Goal: Task Accomplishment & Management: Manage account settings

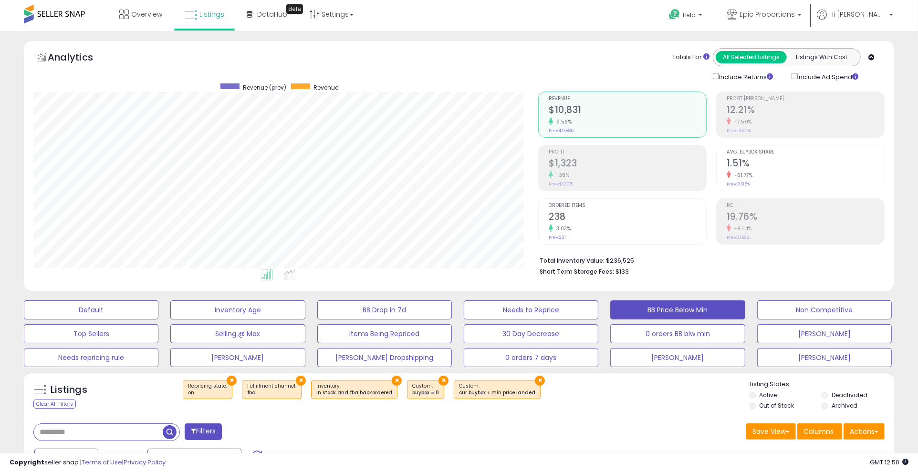
scroll to position [196, 505]
click at [138, 23] on link "Overview" at bounding box center [140, 14] width 57 height 29
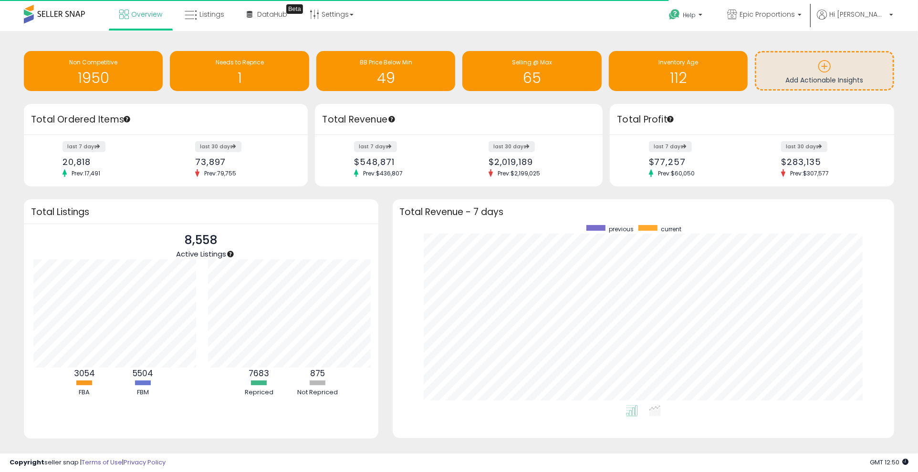
scroll to position [476797, 476495]
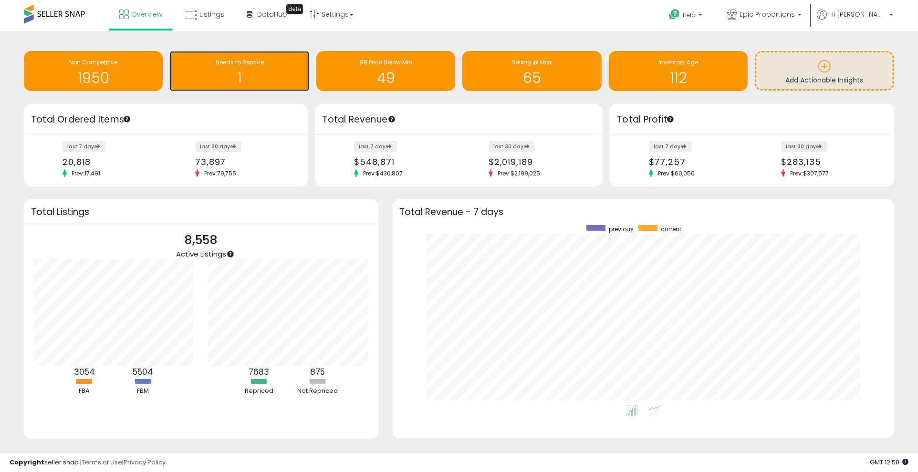
click at [271, 74] on h1 "1" at bounding box center [239, 78] width 129 height 16
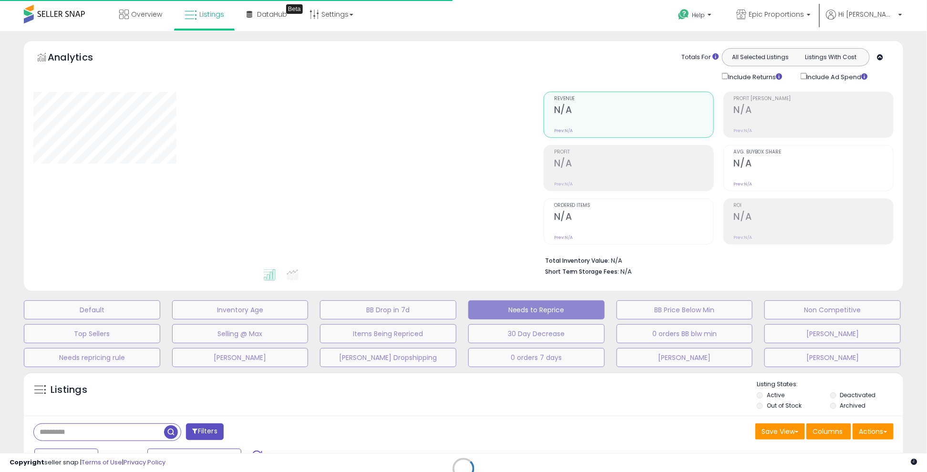
select select "**"
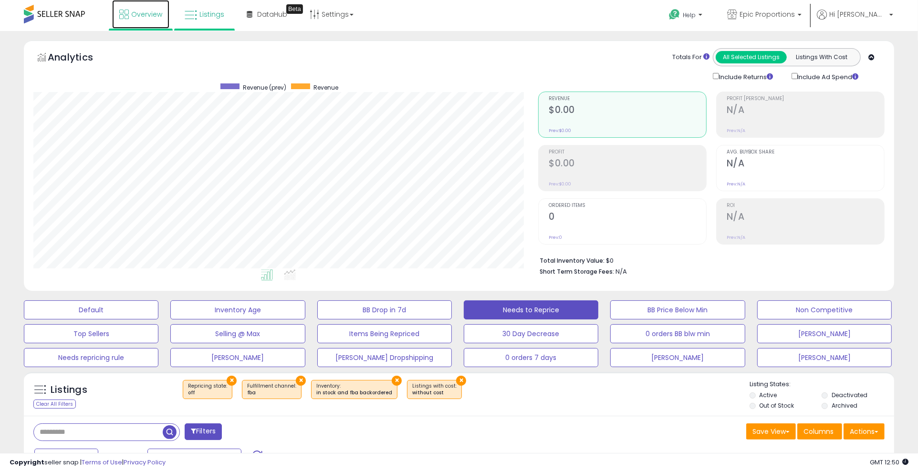
click at [144, 22] on link "Overview" at bounding box center [140, 14] width 57 height 29
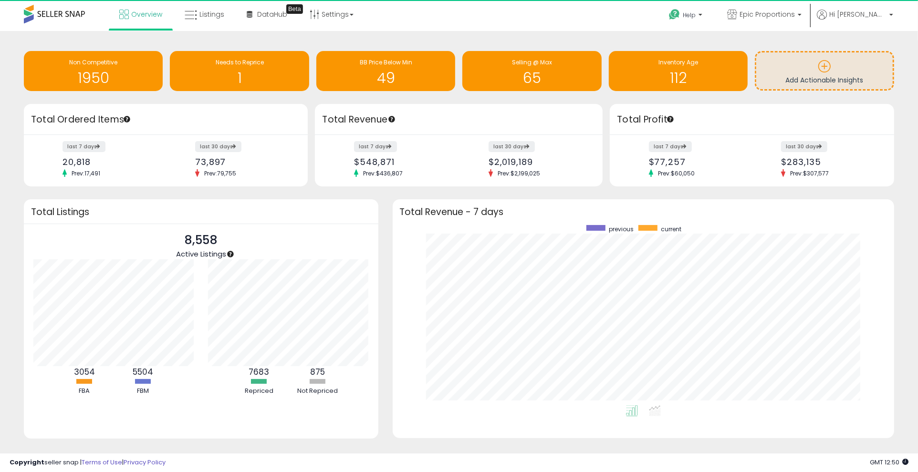
scroll to position [476797, 476495]
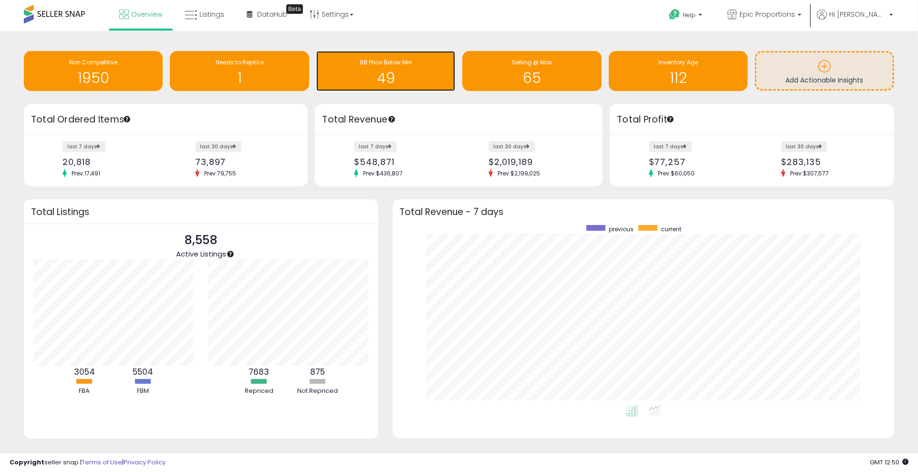
click at [349, 79] on h1 "49" at bounding box center [385, 78] width 129 height 16
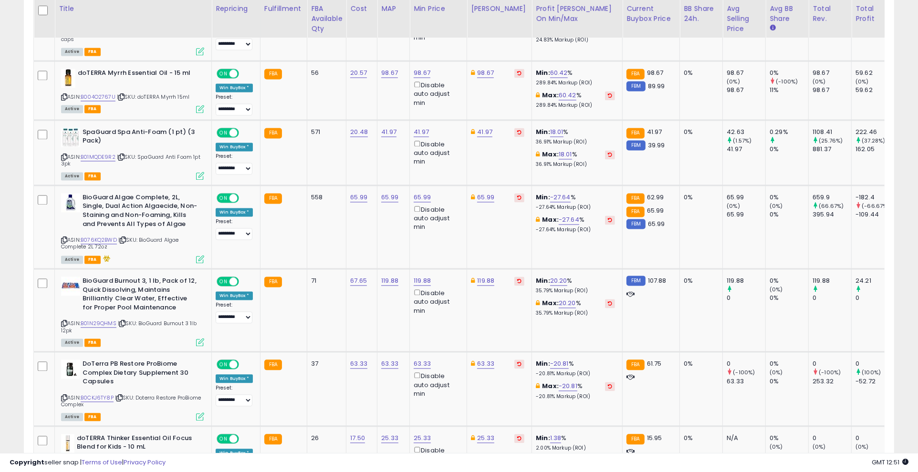
scroll to position [1891, 0]
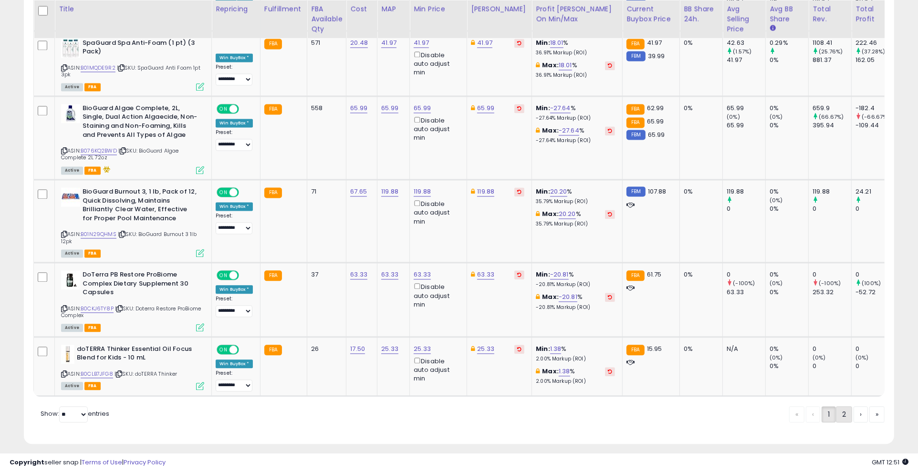
click at [869, 406] on link "2" at bounding box center [876, 414] width 15 height 16
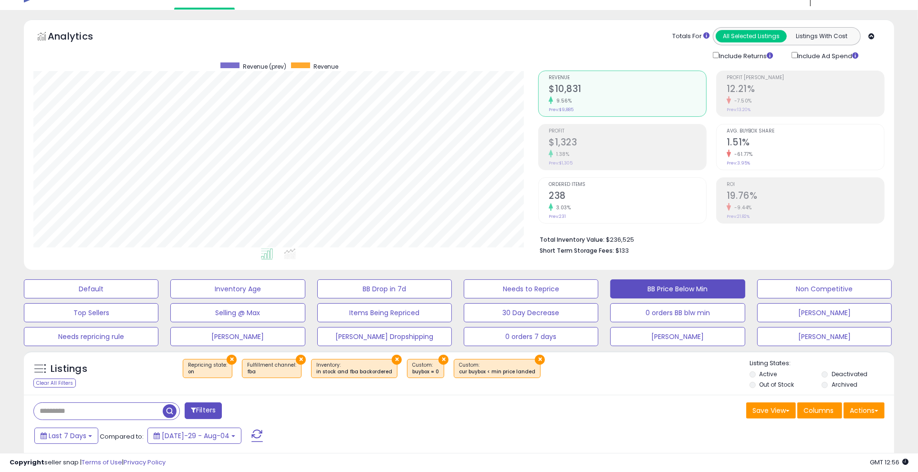
scroll to position [0, 0]
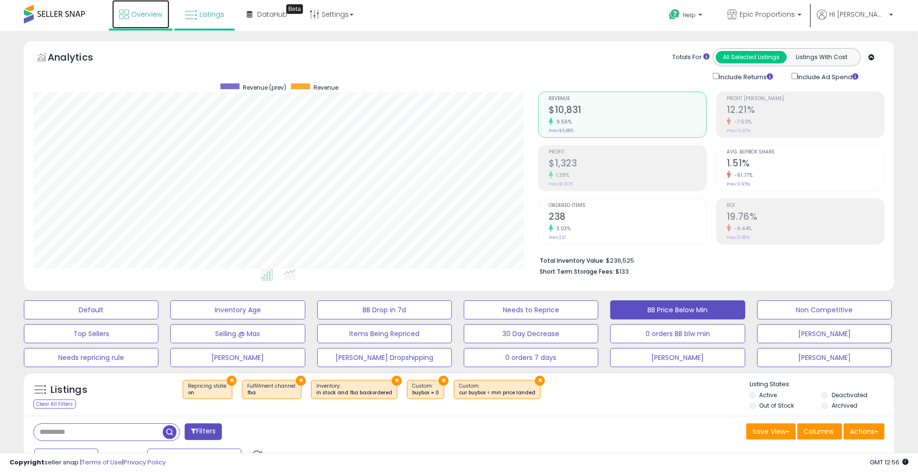
click at [156, 19] on link "Overview" at bounding box center [140, 14] width 57 height 29
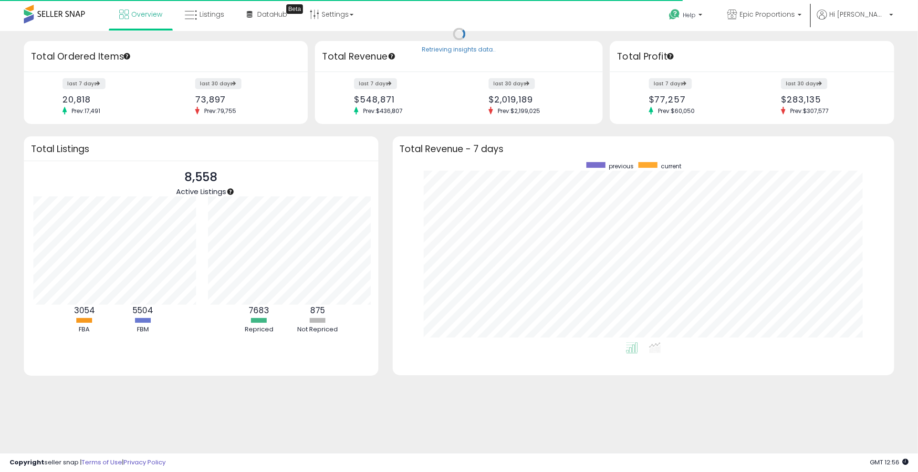
scroll to position [476797, 476495]
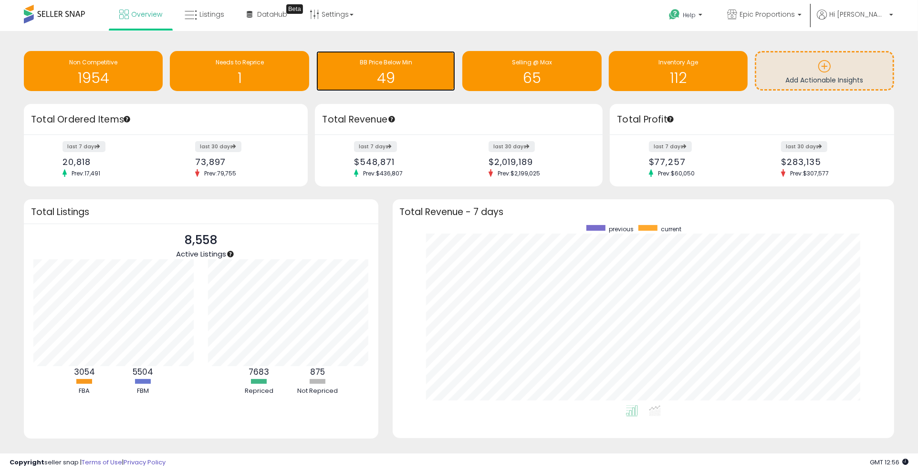
click at [363, 61] on span "BB Price Below Min" at bounding box center [386, 62] width 52 height 8
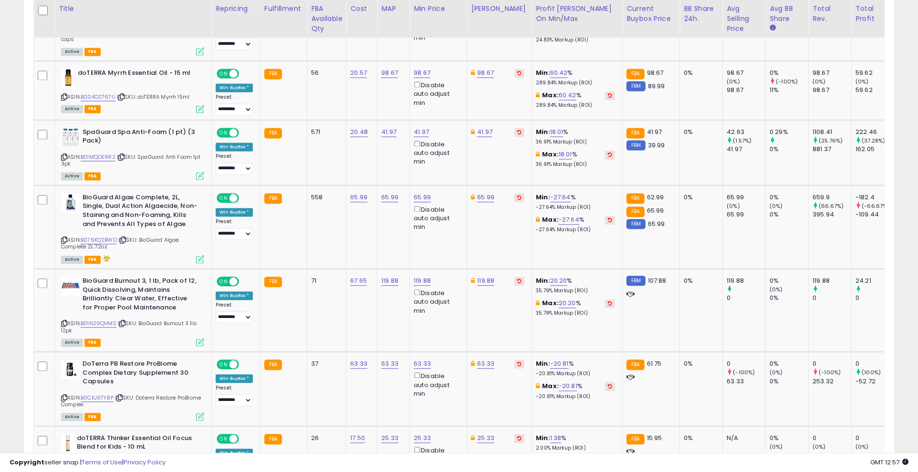
scroll to position [1891, 0]
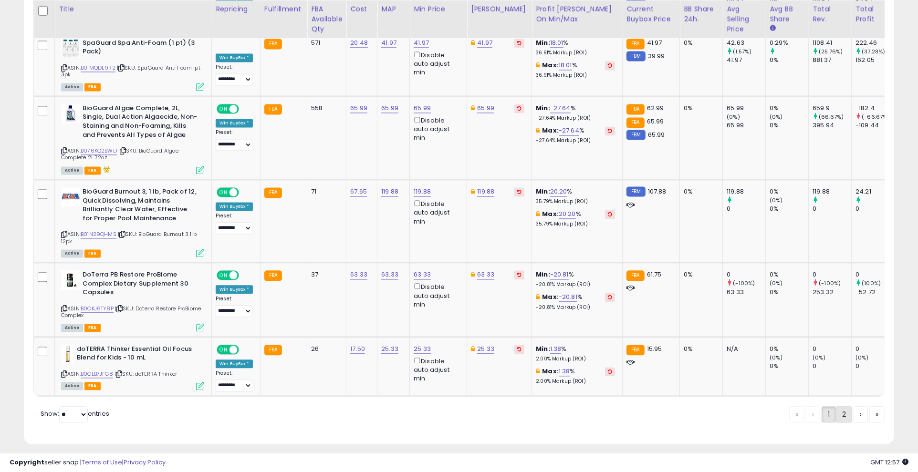
click at [869, 406] on link "2" at bounding box center [876, 414] width 15 height 16
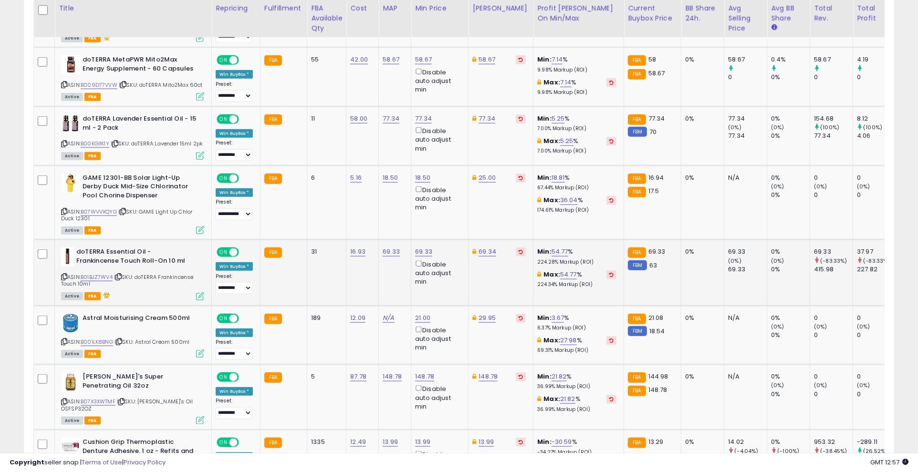
scroll to position [984, 0]
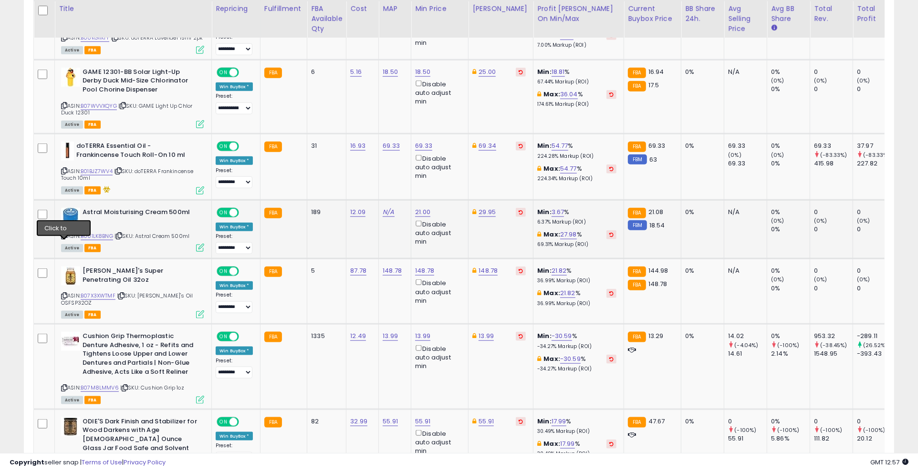
click at [64, 238] on icon at bounding box center [64, 235] width 6 height 5
click at [122, 238] on icon at bounding box center [119, 235] width 6 height 5
click at [427, 216] on div "21.00 Disable auto adjust min" at bounding box center [438, 227] width 46 height 39
drag, startPoint x: 385, startPoint y: 183, endPoint x: 340, endPoint y: 195, distance: 46.9
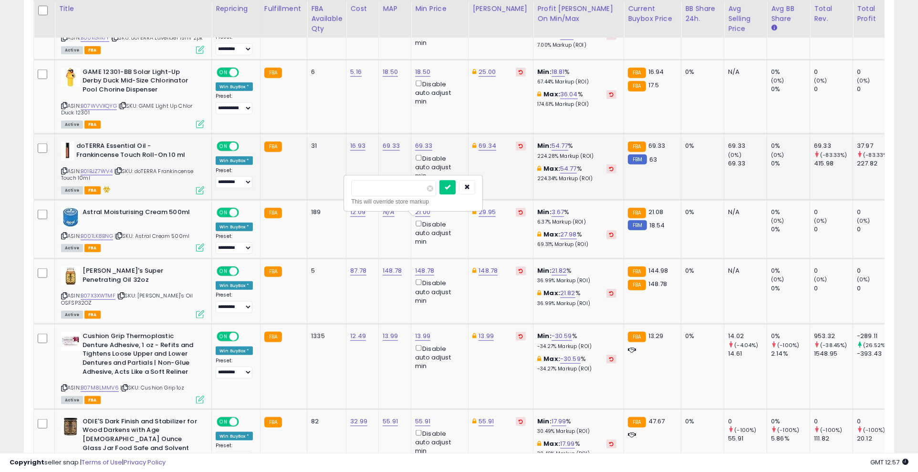
click at [340, 195] on tbody "**********" at bounding box center [519, 479] width 970 height 1876
click at [408, 194] on input "*****" at bounding box center [393, 188] width 85 height 16
click at [371, 186] on input "*****" at bounding box center [393, 188] width 85 height 16
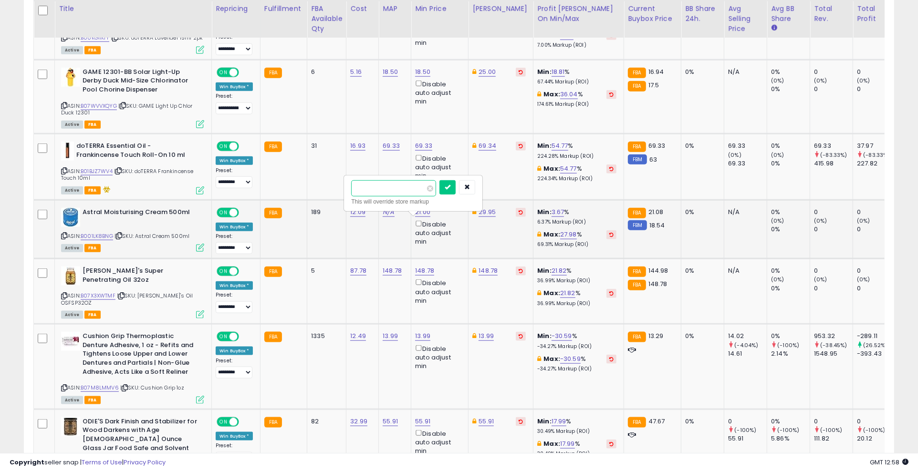
click at [371, 186] on input "*****" at bounding box center [393, 188] width 85 height 16
type input "*****"
click at [450, 189] on icon "submit" at bounding box center [448, 187] width 6 height 6
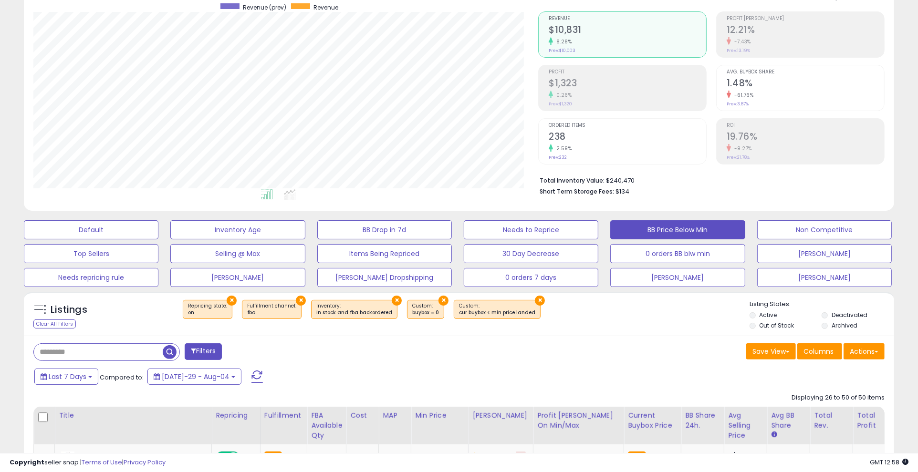
scroll to position [0, 0]
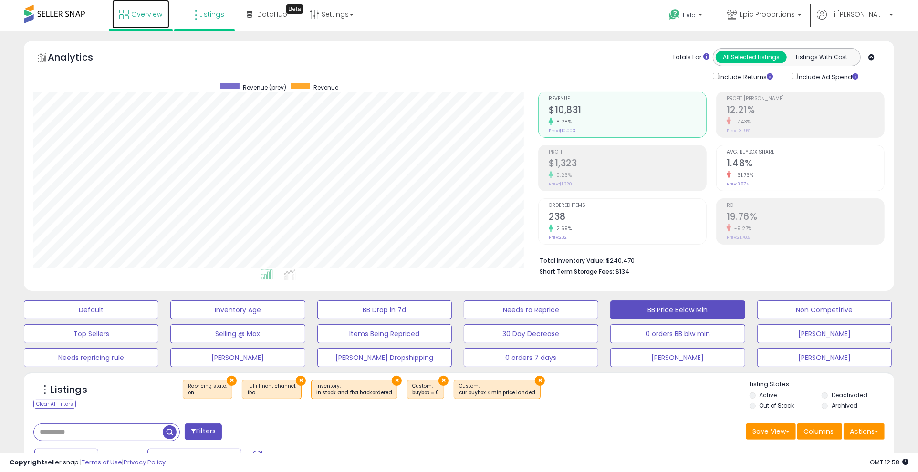
click at [161, 18] on span "Overview" at bounding box center [146, 15] width 31 height 10
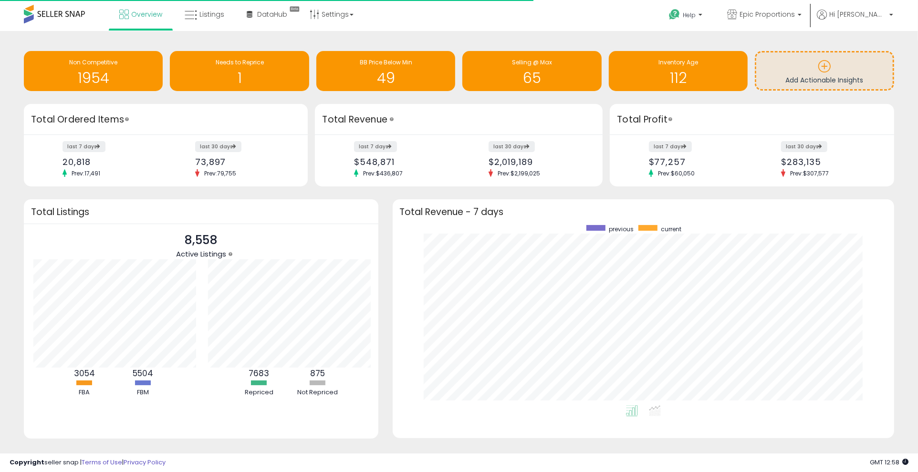
scroll to position [476797, 476495]
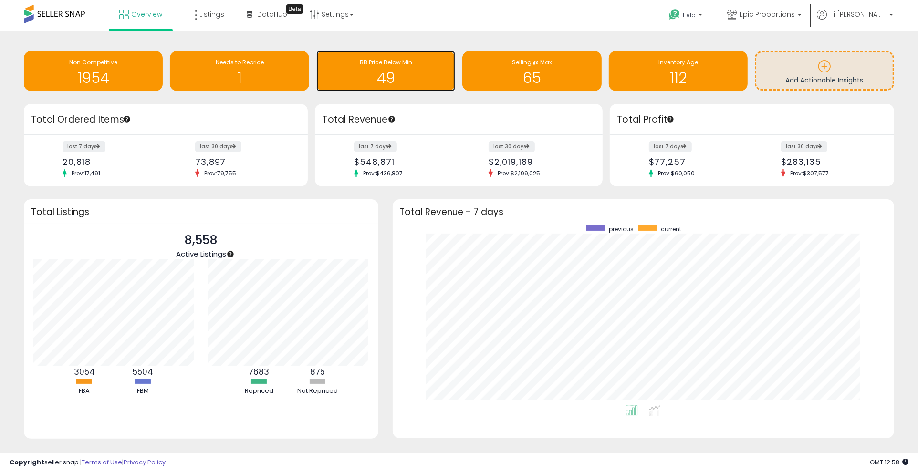
click at [364, 66] on span "BB Price Below Min" at bounding box center [386, 62] width 52 height 8
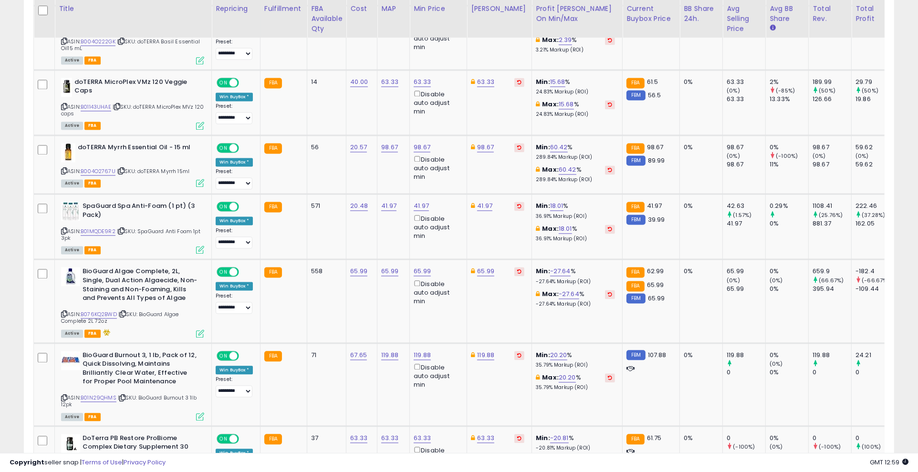
scroll to position [1906, 0]
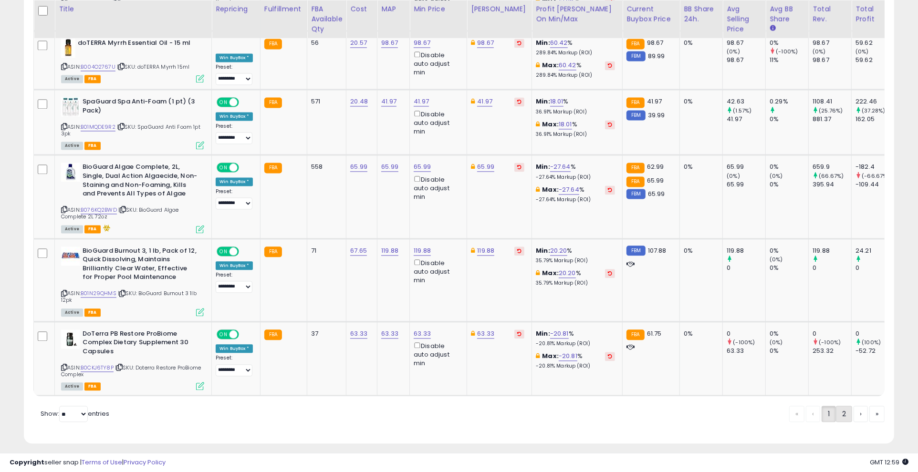
click at [869, 413] on link "2" at bounding box center [876, 414] width 15 height 16
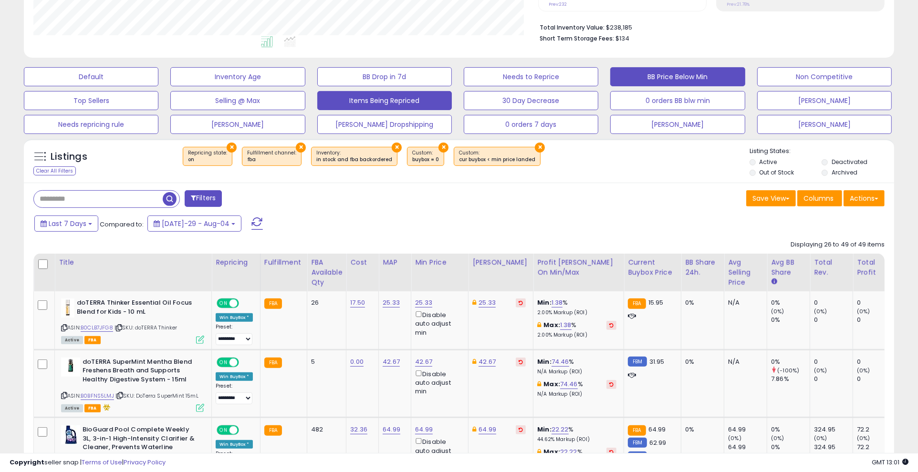
scroll to position [0, 0]
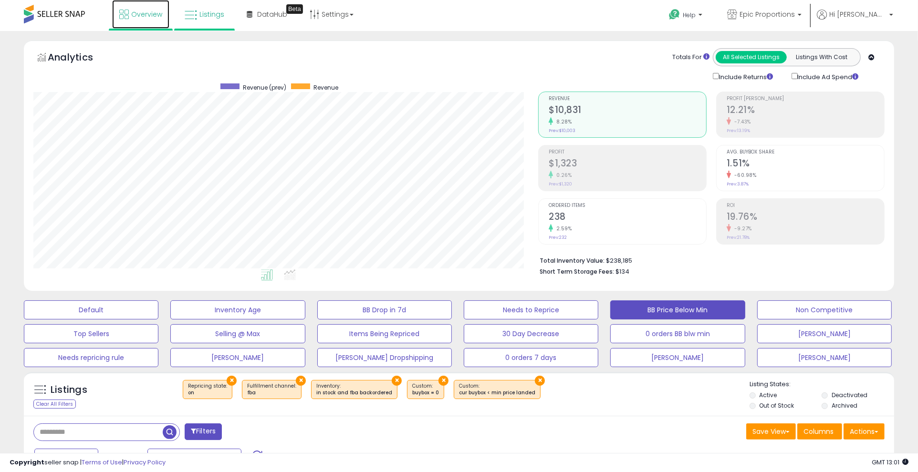
click at [141, 15] on span "Overview" at bounding box center [146, 15] width 31 height 10
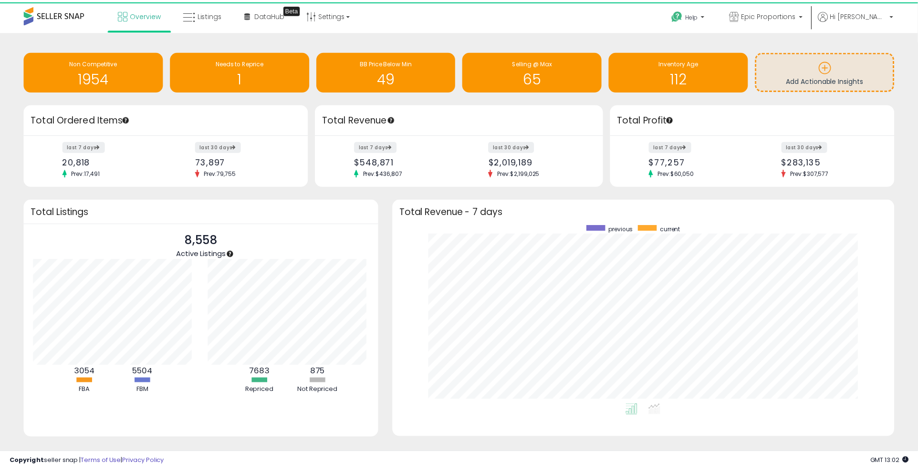
scroll to position [476797, 476495]
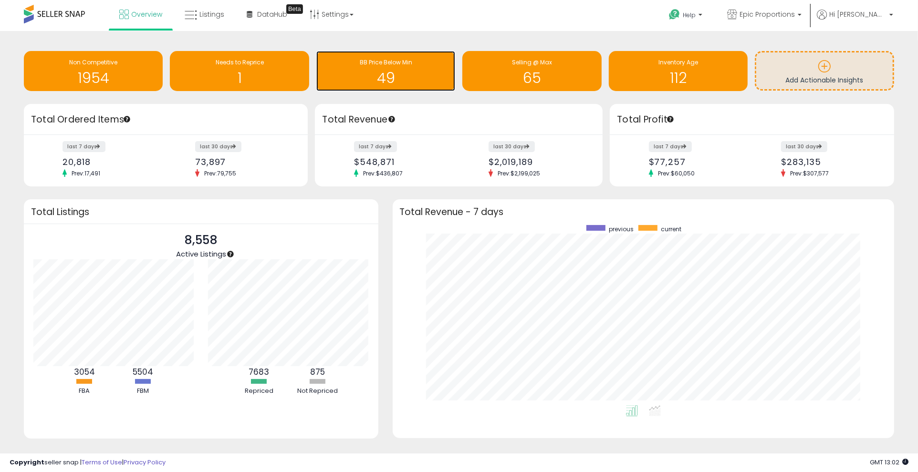
click at [374, 77] on h1 "49" at bounding box center [385, 78] width 129 height 16
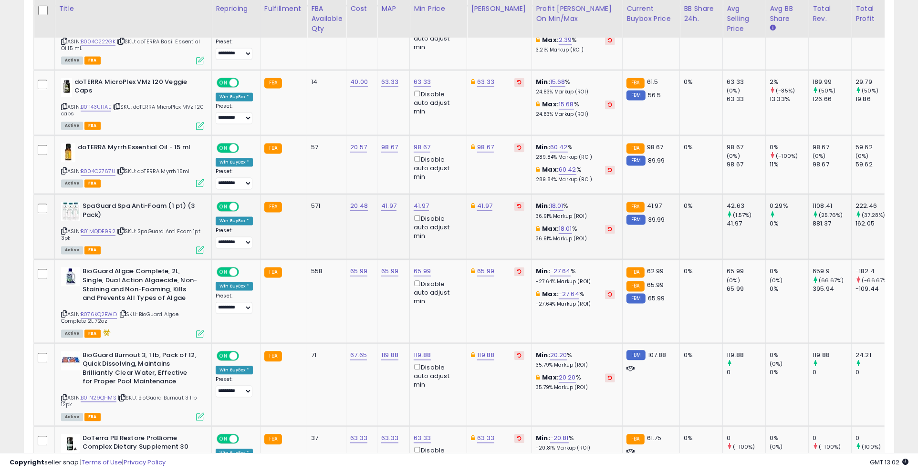
scroll to position [1906, 0]
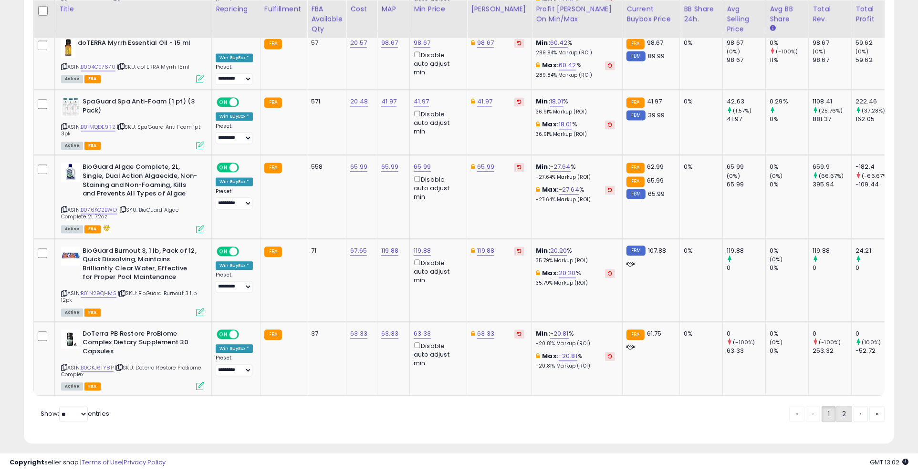
drag, startPoint x: 837, startPoint y: 410, endPoint x: 833, endPoint y: 403, distance: 8.1
click at [869, 406] on link "2" at bounding box center [876, 414] width 15 height 16
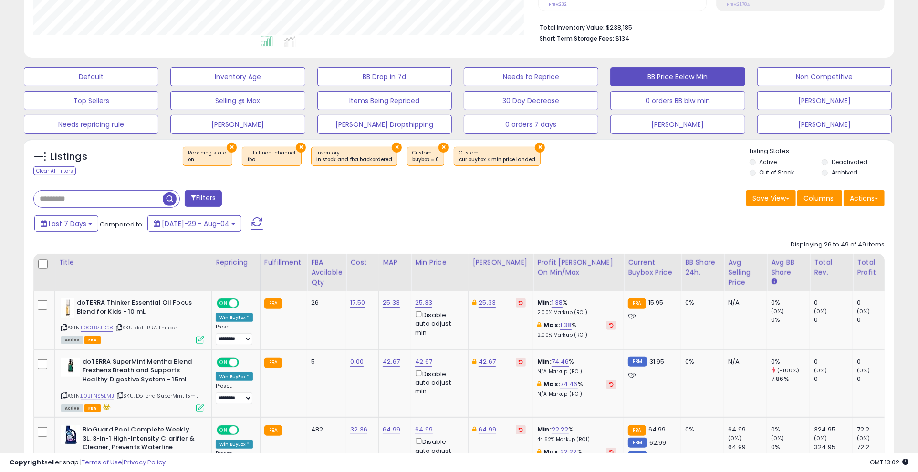
scroll to position [0, 0]
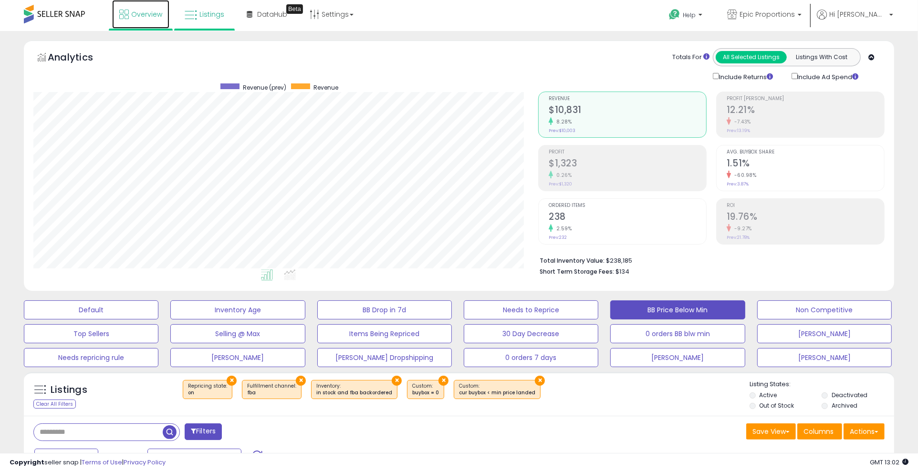
click at [145, 19] on span "Overview" at bounding box center [146, 15] width 31 height 10
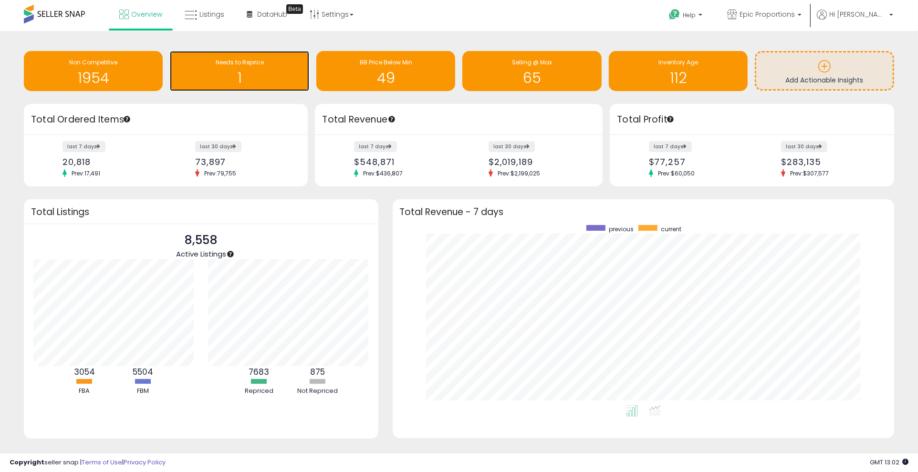
click at [245, 67] on div "Needs to Reprice" at bounding box center [239, 62] width 129 height 9
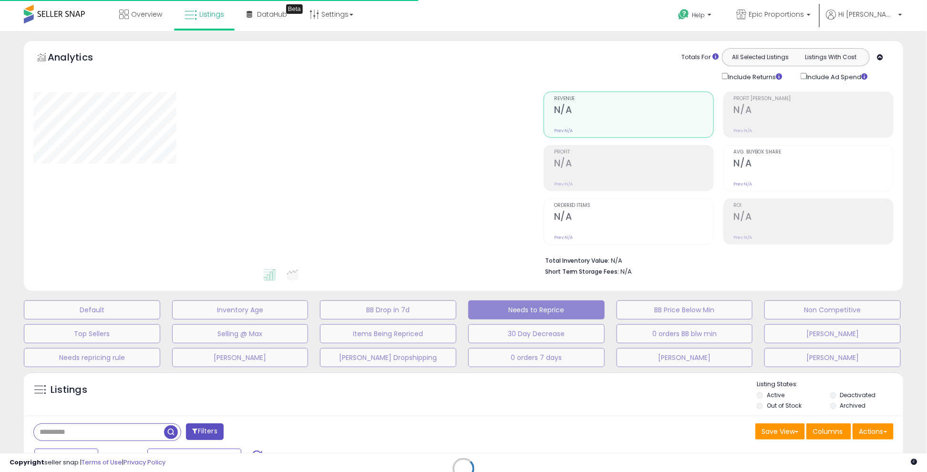
select select "**"
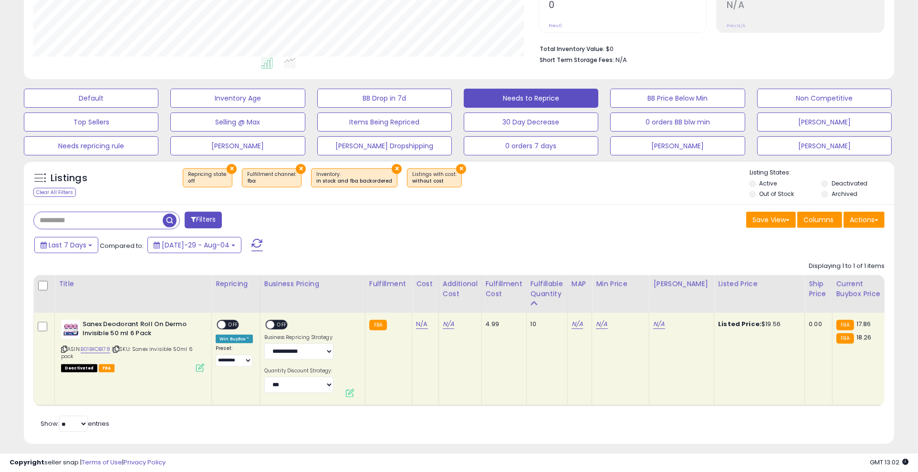
scroll to position [228, 0]
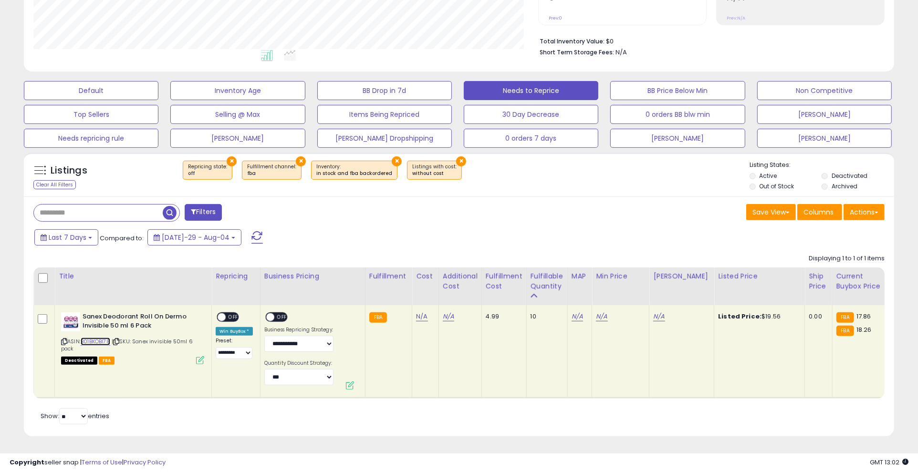
click at [105, 338] on link "B01BKOBI78" at bounding box center [96, 342] width 30 height 8
click at [63, 339] on icon at bounding box center [64, 341] width 6 height 5
click at [423, 312] on link "N/A" at bounding box center [421, 317] width 11 height 10
click at [386, 286] on input "number" at bounding box center [391, 294] width 85 height 16
type input "****"
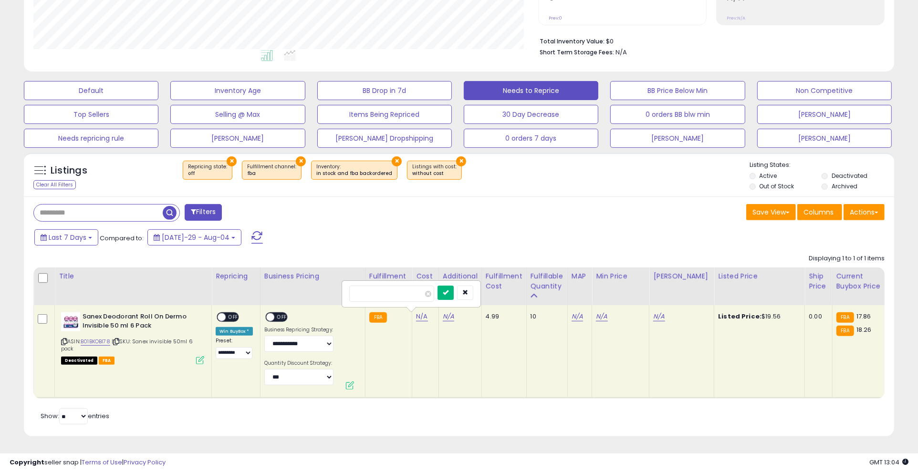
click at [448, 290] on icon "submit" at bounding box center [446, 293] width 6 height 6
click at [95, 338] on link "B01BKOBI78" at bounding box center [96, 342] width 30 height 8
click at [657, 312] on link "N/A" at bounding box center [658, 317] width 11 height 10
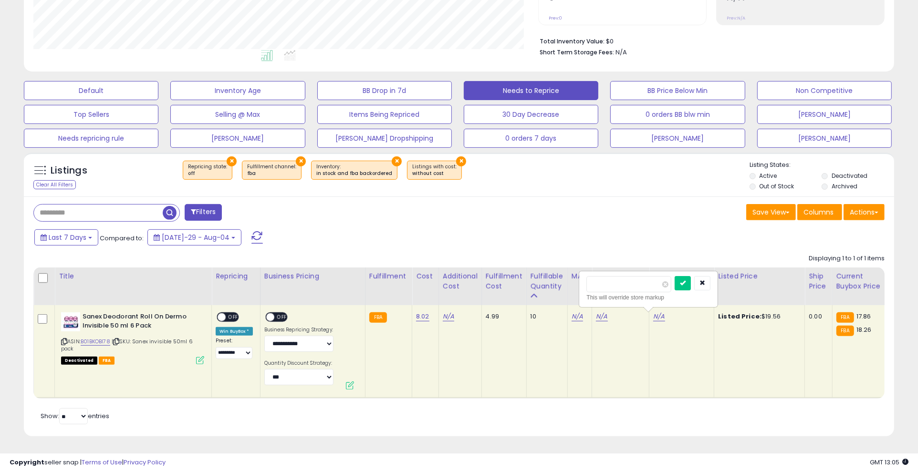
click at [632, 277] on input "number" at bounding box center [628, 284] width 85 height 16
type input "*****"
click at [685, 280] on icon "submit" at bounding box center [683, 283] width 6 height 6
click at [599, 312] on link "N/A" at bounding box center [601, 317] width 11 height 10
click at [567, 276] on input "number" at bounding box center [571, 284] width 85 height 16
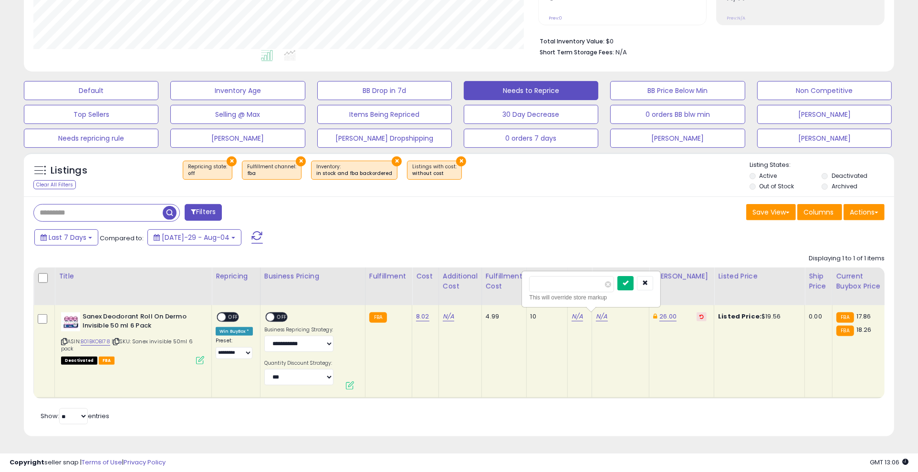
type input "*****"
click at [628, 280] on icon "submit" at bounding box center [625, 283] width 6 height 6
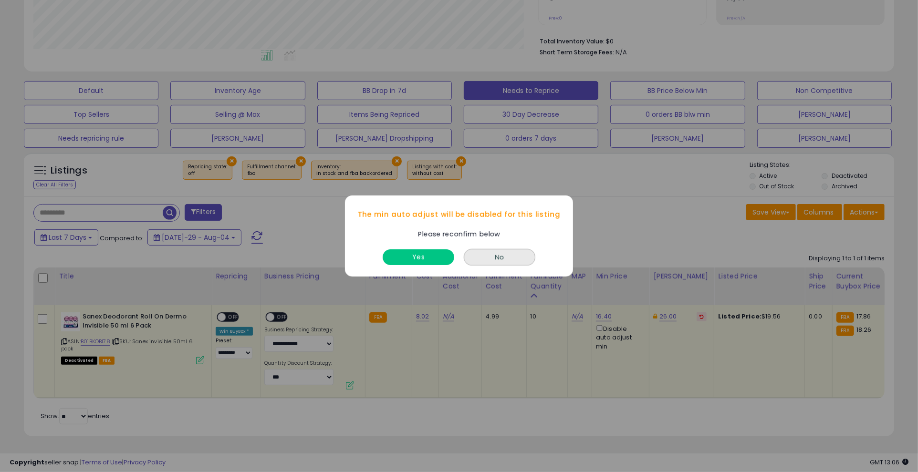
click at [427, 248] on div "Yes" at bounding box center [418, 254] width 76 height 25
click at [430, 259] on button "Yes" at bounding box center [419, 257] width 72 height 16
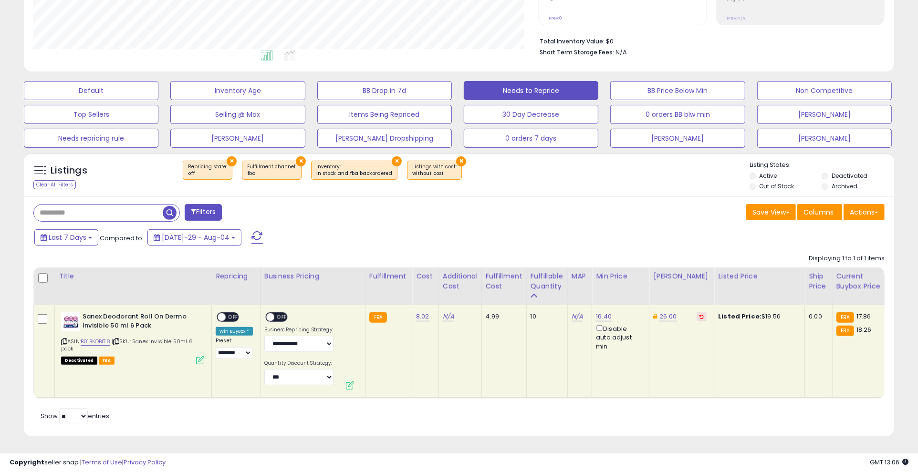
click at [236, 313] on span "OFF" at bounding box center [233, 317] width 15 height 8
click at [277, 313] on span "OFF" at bounding box center [281, 317] width 15 height 8
click at [63, 339] on icon at bounding box center [64, 341] width 6 height 5
click at [119, 339] on icon at bounding box center [116, 341] width 6 height 5
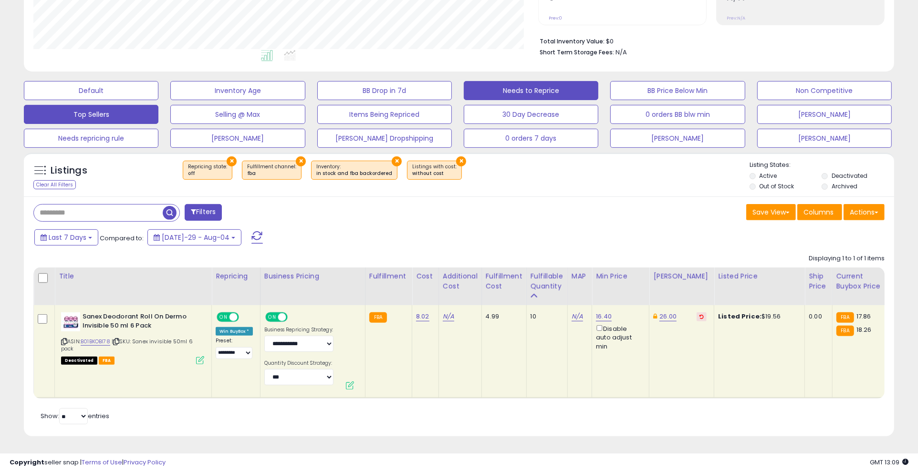
scroll to position [0, 0]
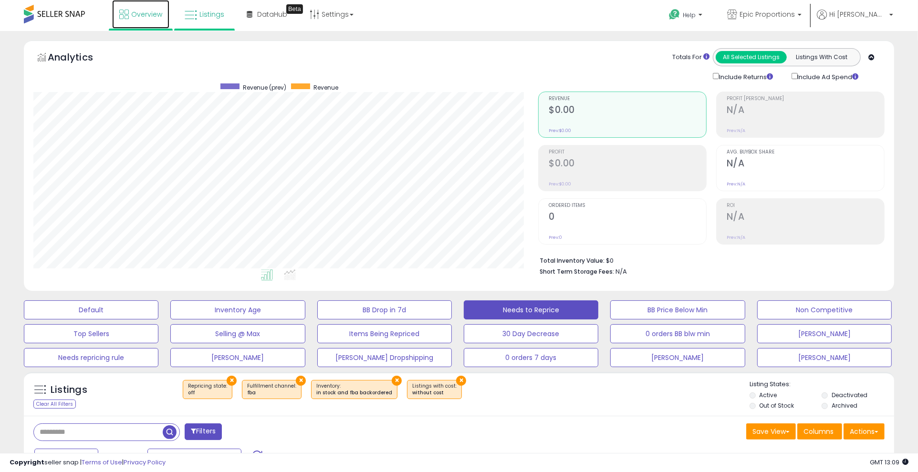
click at [144, 20] on link "Overview" at bounding box center [140, 14] width 57 height 29
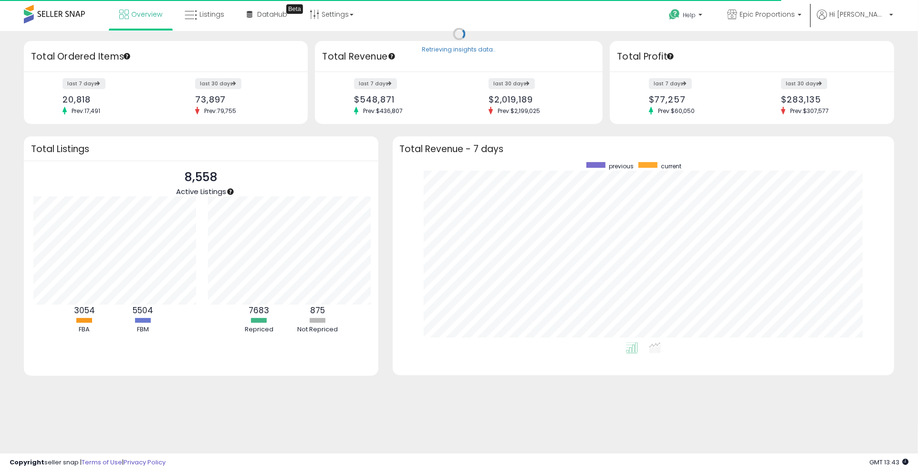
scroll to position [476797, 476495]
